Goal: Contribute content: Add original content to the website for others to see

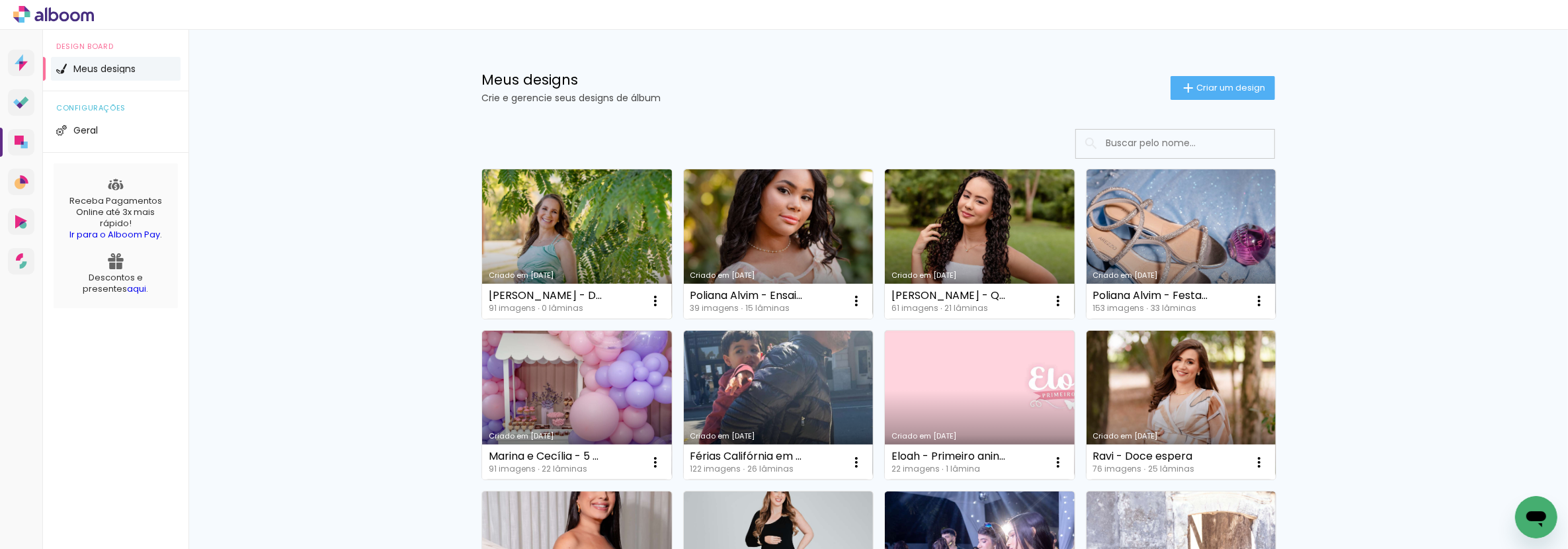
click at [563, 254] on link "Criado em [DATE]" at bounding box center [577, 244] width 190 height 149
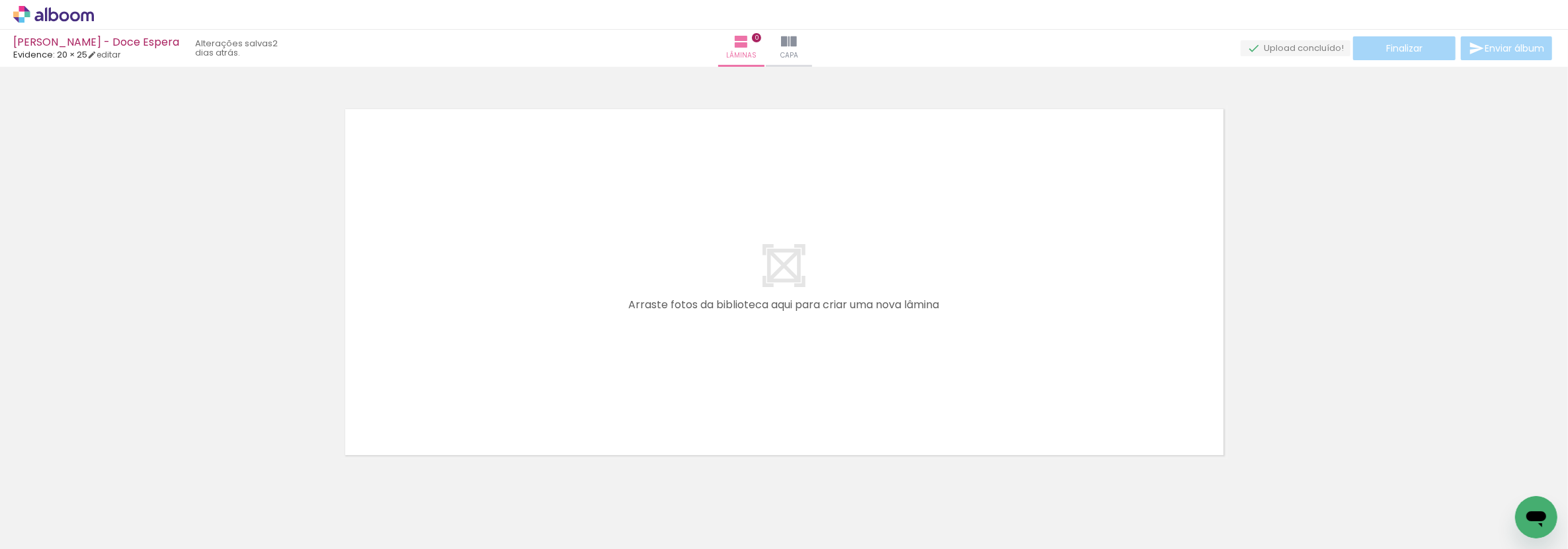
scroll to position [0, 3029]
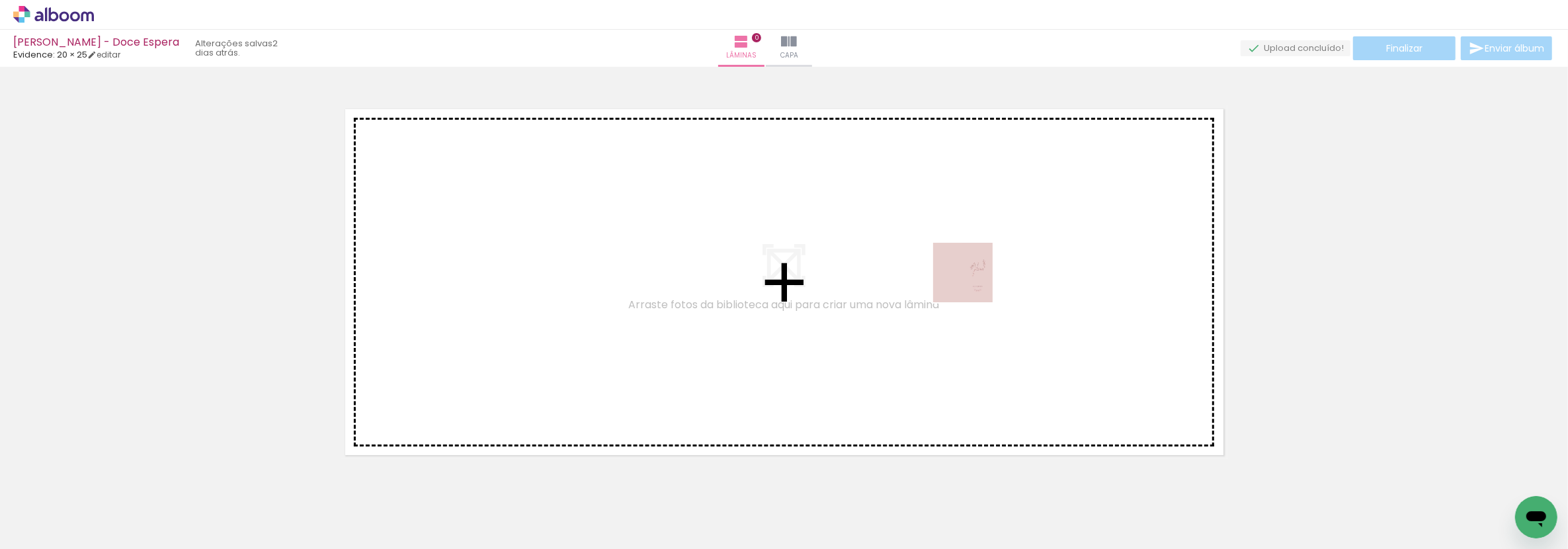
drag, startPoint x: 1106, startPoint y: 500, endPoint x: 973, endPoint y: 283, distance: 254.5
click at [973, 283] on quentale-workspace at bounding box center [784, 274] width 1568 height 549
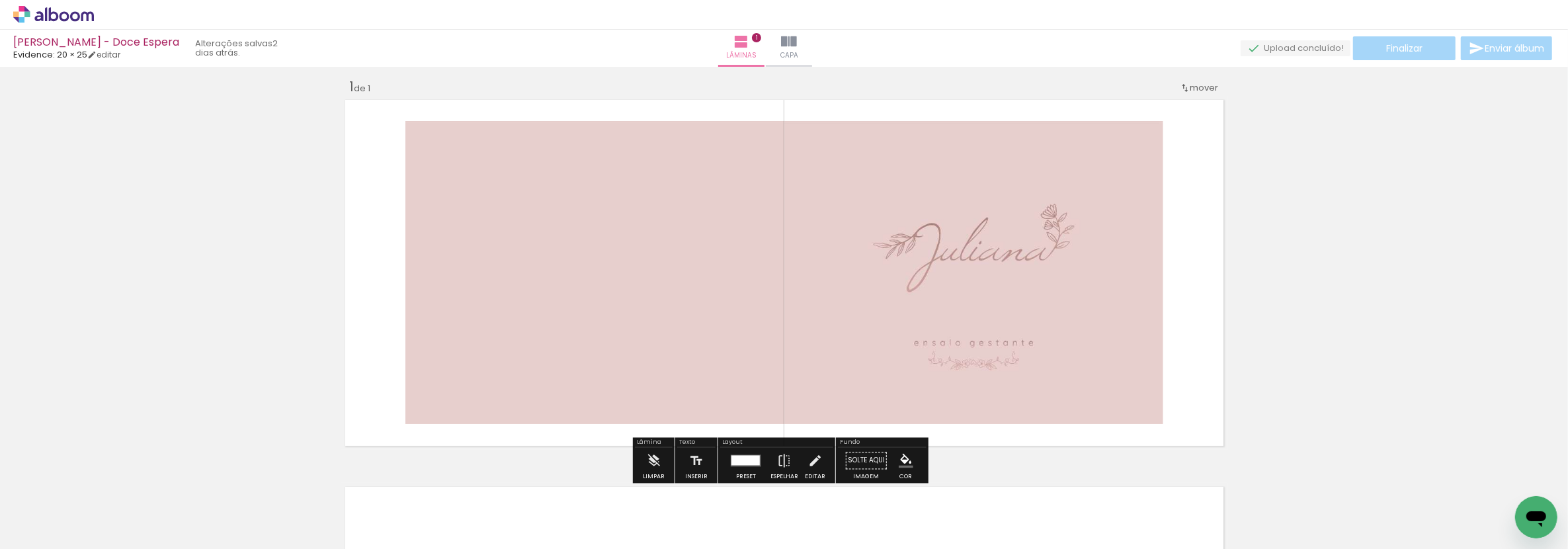
scroll to position [15, 0]
